Goal: Task Accomplishment & Management: Manage account settings

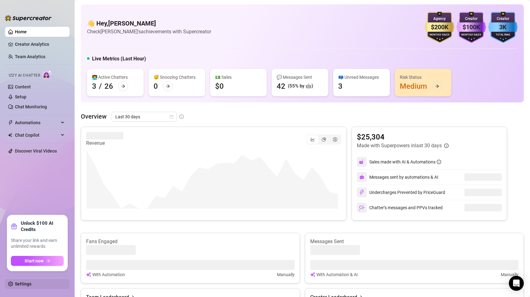
click at [23, 286] on link "Settings" at bounding box center [23, 283] width 16 height 5
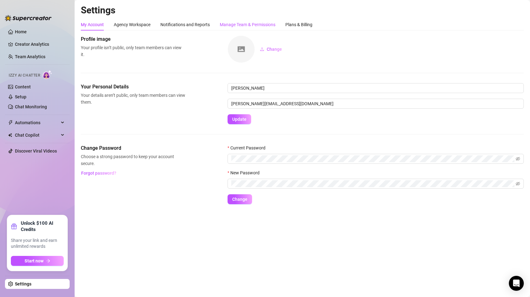
click at [255, 26] on div "Manage Team & Permissions" at bounding box center [248, 24] width 56 height 7
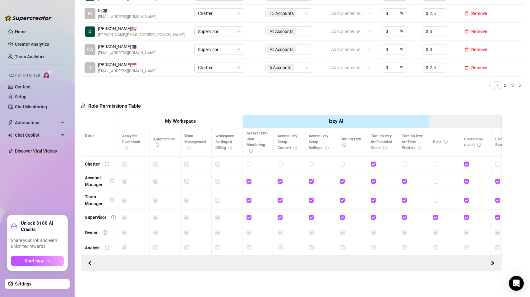
scroll to position [259, 0]
